Goal: Information Seeking & Learning: Find contact information

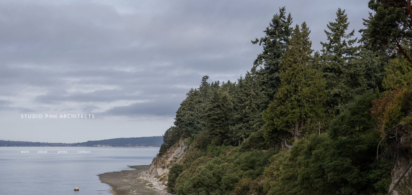
click at [86, 150] on span "contact" at bounding box center [84, 151] width 13 height 5
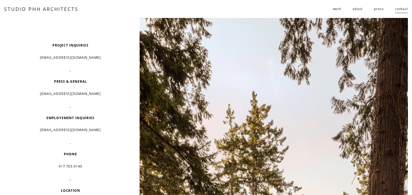
click at [90, 56] on p "[EMAIL_ADDRESS][DOMAIN_NAME]" at bounding box center [70, 57] width 98 height 8
drag, startPoint x: 90, startPoint y: 56, endPoint x: 42, endPoint y: 56, distance: 47.8
click at [42, 56] on p "[EMAIL_ADDRESS][DOMAIN_NAME]" at bounding box center [70, 57] width 98 height 8
copy p "[EMAIL_ADDRESS][DOMAIN_NAME]"
click at [113, 129] on p "resume@studiophh.com" at bounding box center [70, 130] width 98 height 8
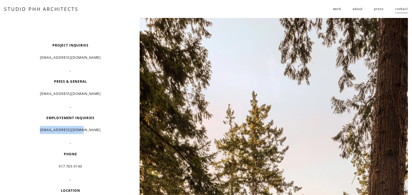
drag, startPoint x: 113, startPoint y: 129, endPoint x: 29, endPoint y: 127, distance: 83.6
click at [29, 127] on p "resume@studiophh.com" at bounding box center [70, 130] width 98 height 8
copy p "resume@studiophh.com"
